Goal: Book appointment/travel/reservation

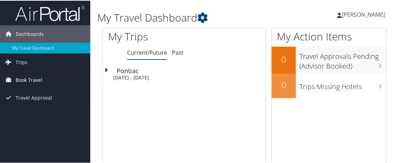
click at [16, 79] on span "Book Travel" at bounding box center [29, 79] width 27 height 17
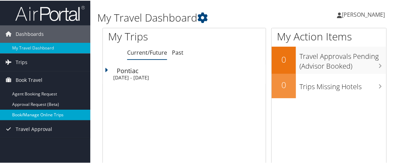
click at [29, 113] on link "Book/Manage Online Trips" at bounding box center [45, 114] width 90 height 10
click at [31, 111] on link "Book/Manage Online Trips" at bounding box center [45, 114] width 90 height 10
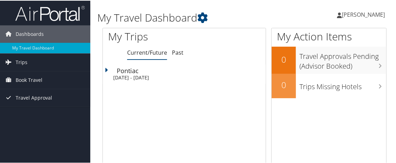
click at [396, 0] on html "Menu Dashboards ► My Travel Dashboard Trips ► Current/Future Trips Past Trips T…" at bounding box center [199, 81] width 399 height 163
click at [22, 81] on span "Book Travel" at bounding box center [29, 79] width 27 height 17
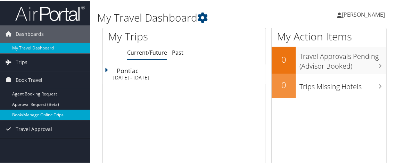
click at [28, 115] on link "Book/Manage Online Trips" at bounding box center [45, 114] width 90 height 10
